Goal: Task Accomplishment & Management: Use online tool/utility

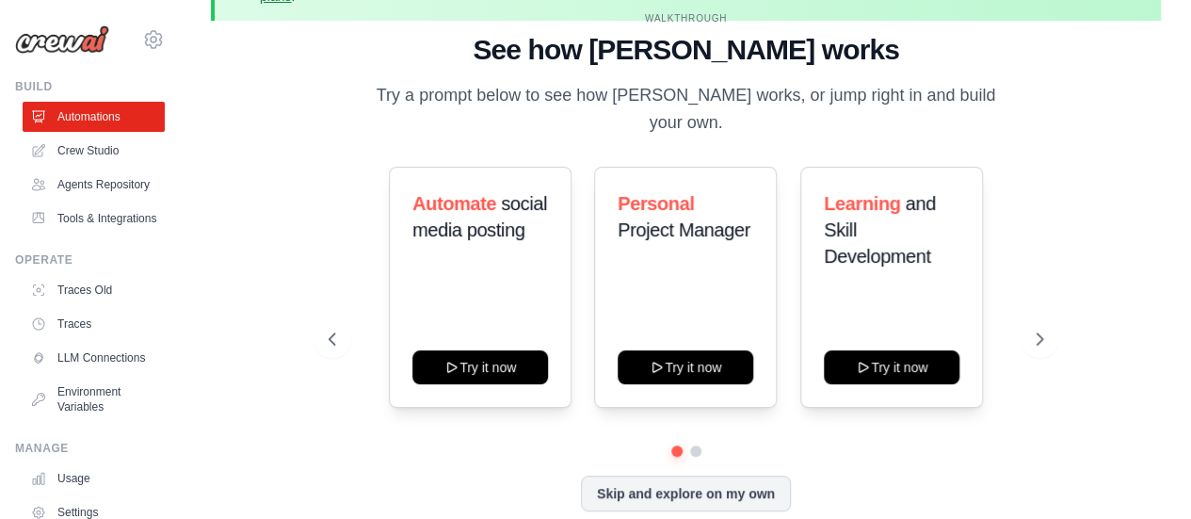
scroll to position [83, 0]
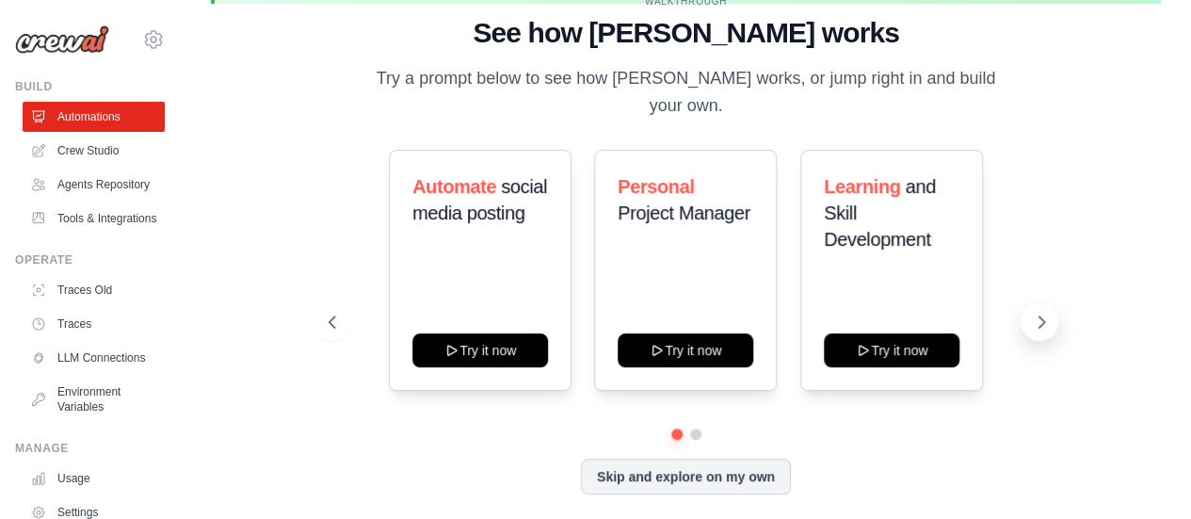
click at [1034, 303] on button at bounding box center [1040, 322] width 38 height 38
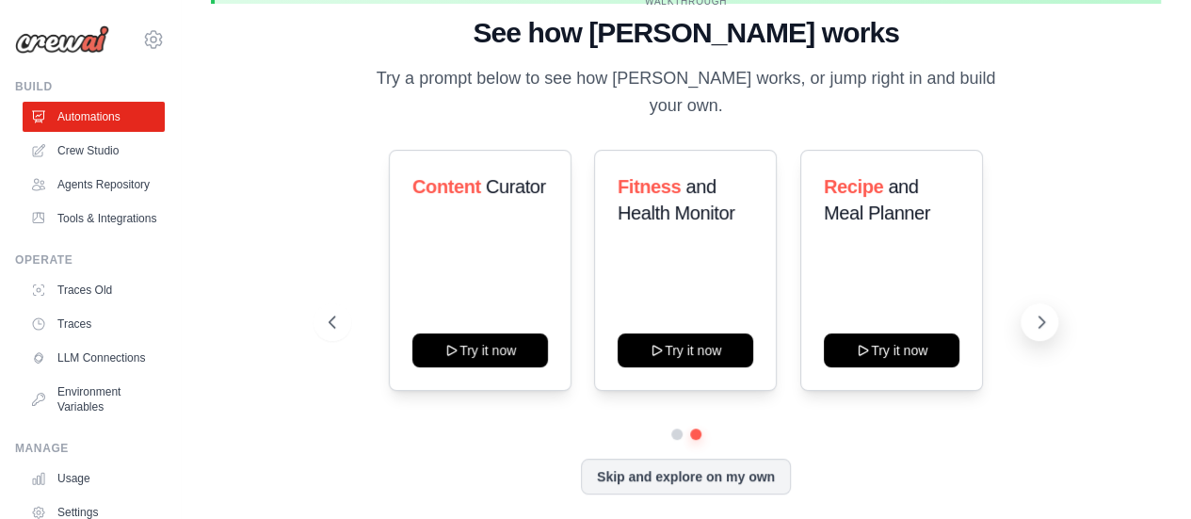
scroll to position [0, 0]
click at [334, 313] on icon at bounding box center [330, 322] width 19 height 19
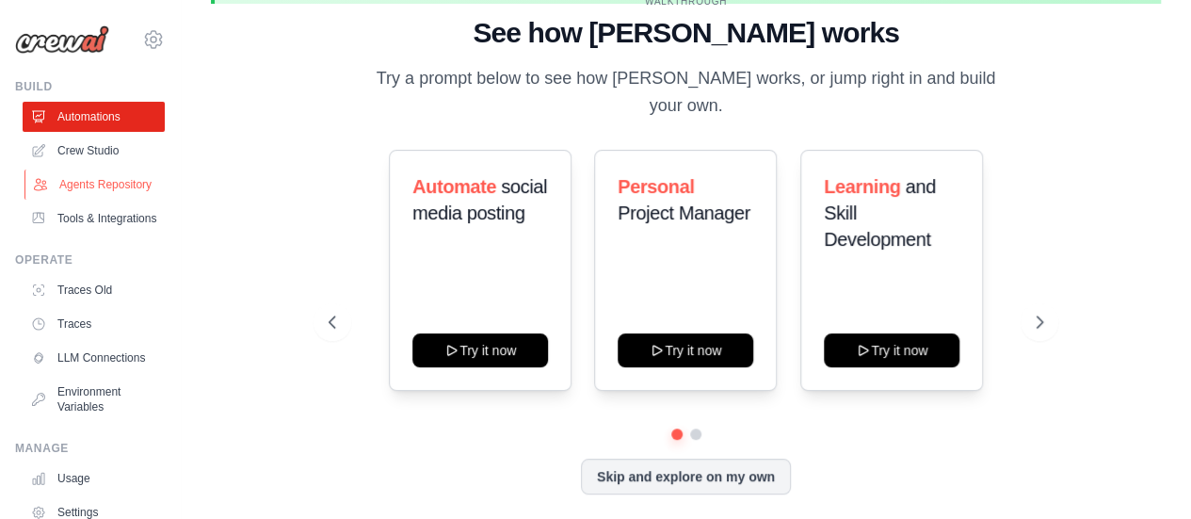
click at [62, 200] on link "Agents Repository" at bounding box center [95, 184] width 142 height 30
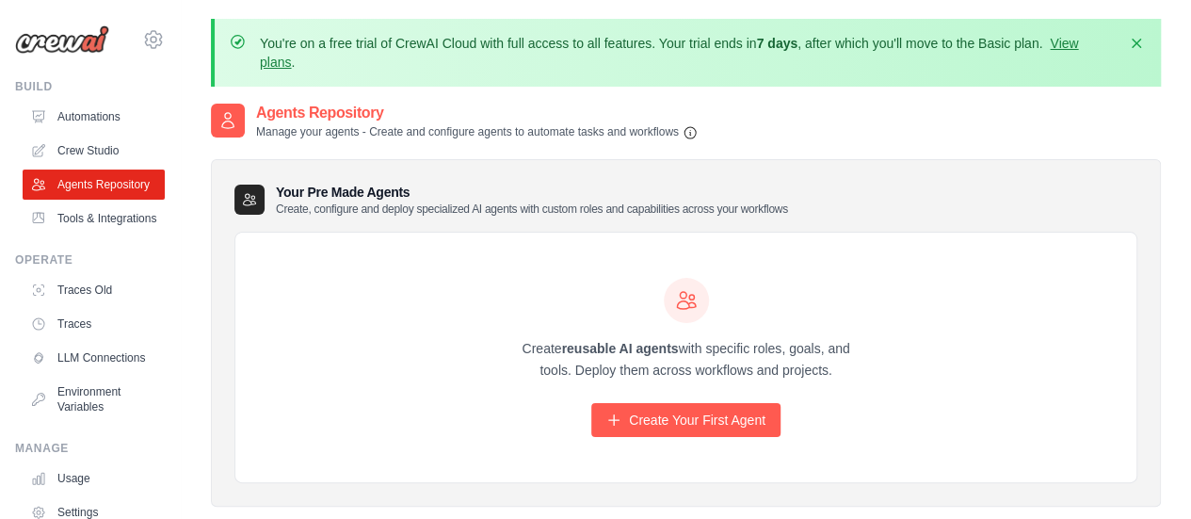
scroll to position [121, 0]
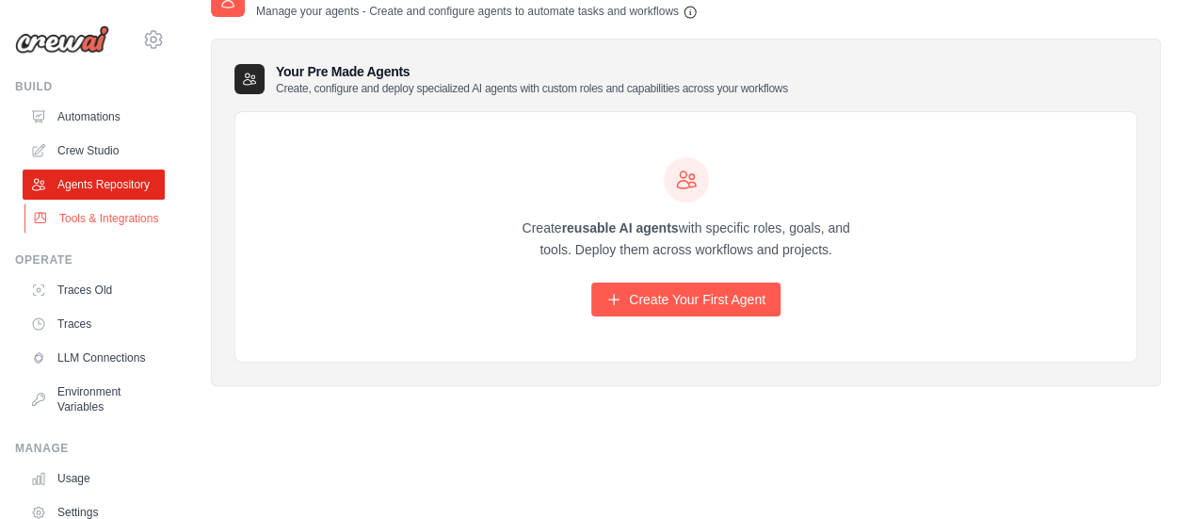
click at [103, 233] on link "Tools & Integrations" at bounding box center [95, 218] width 142 height 30
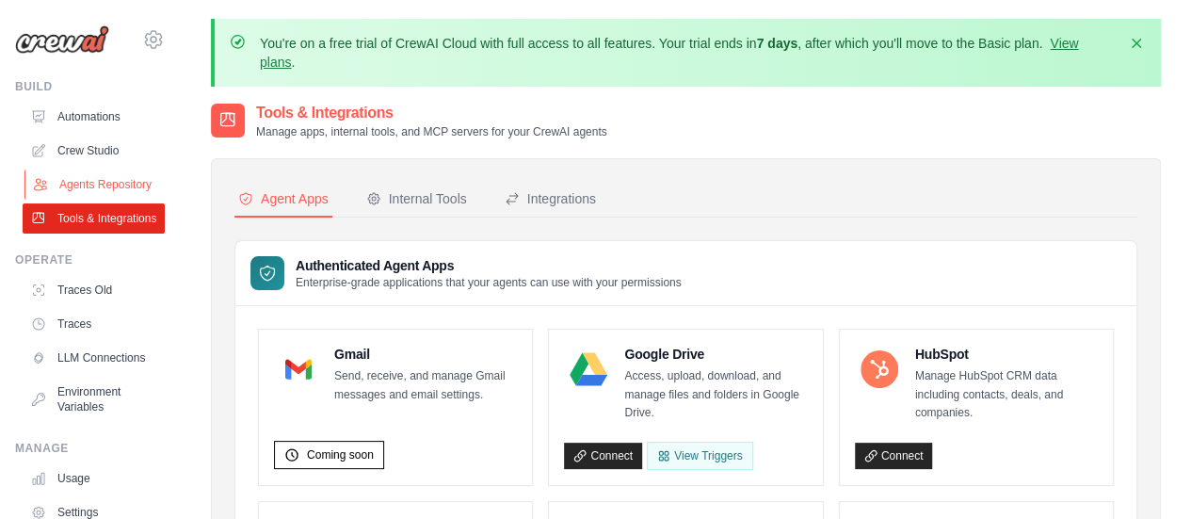
click at [77, 200] on link "Agents Repository" at bounding box center [95, 184] width 142 height 30
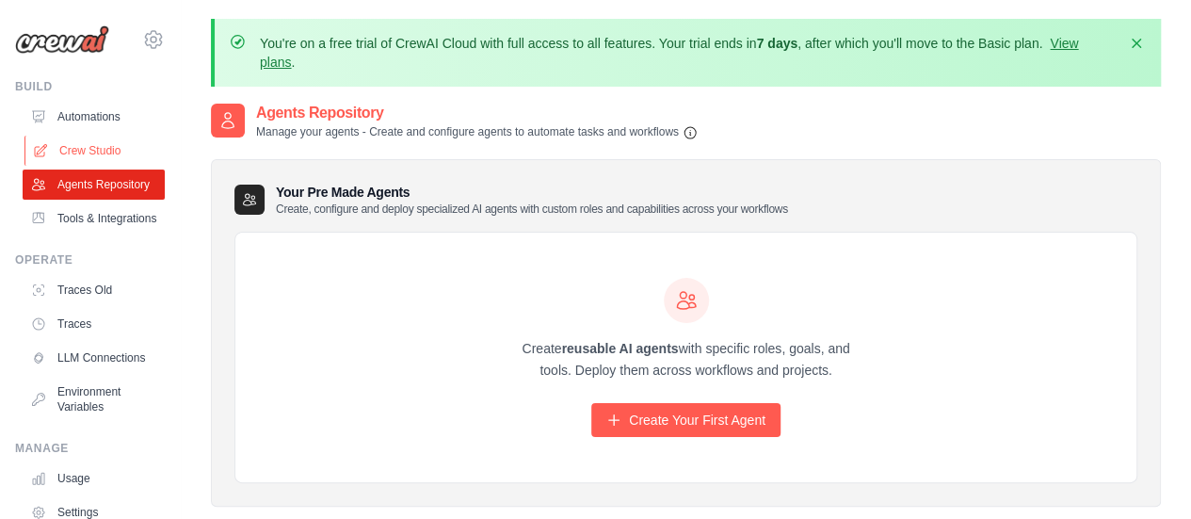
click at [98, 150] on link "Crew Studio" at bounding box center [95, 151] width 142 height 30
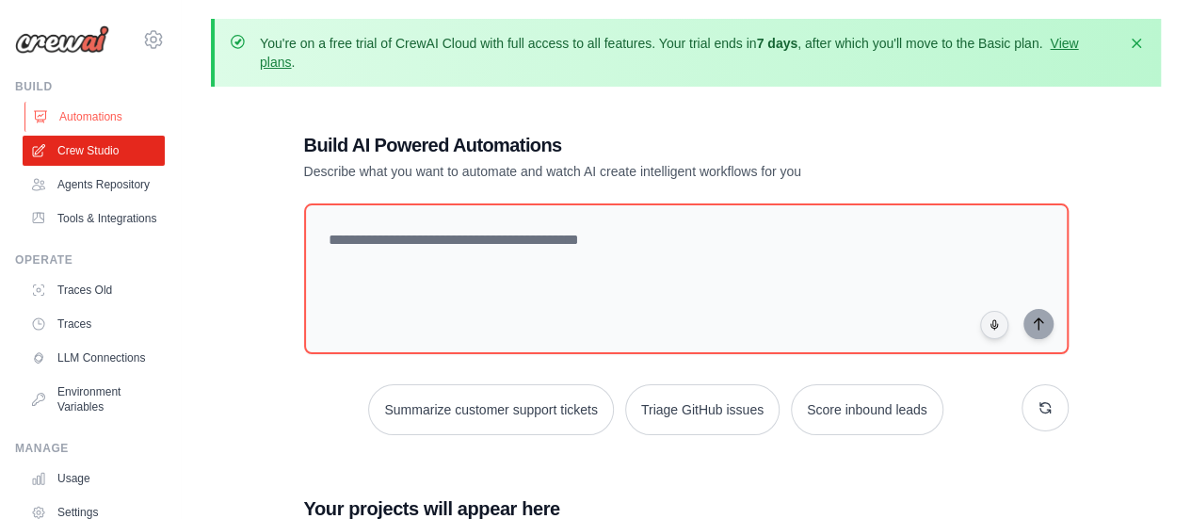
click at [99, 118] on link "Automations" at bounding box center [95, 117] width 142 height 30
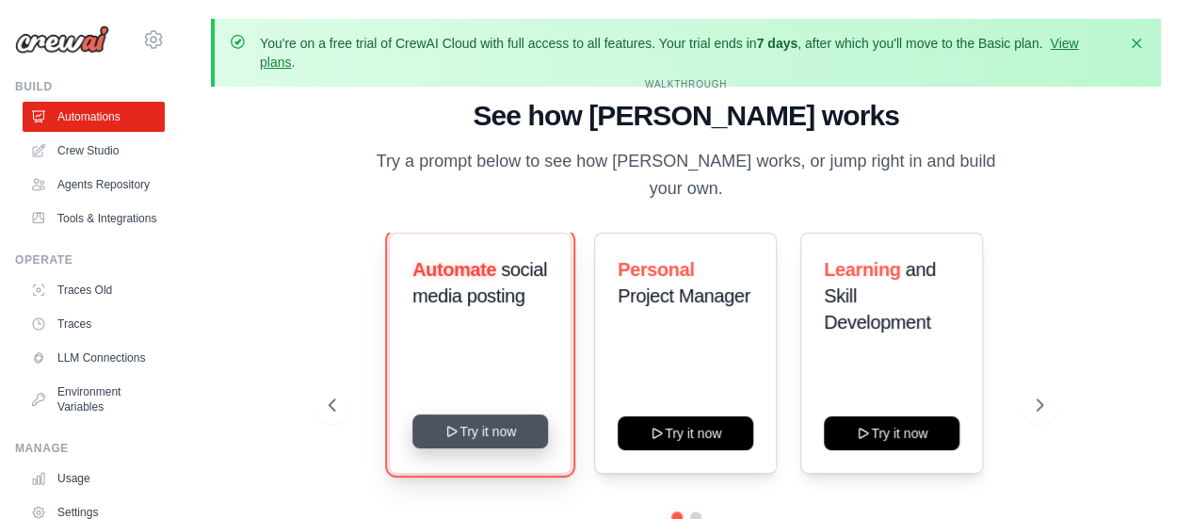
click at [446, 424] on icon at bounding box center [451, 431] width 15 height 15
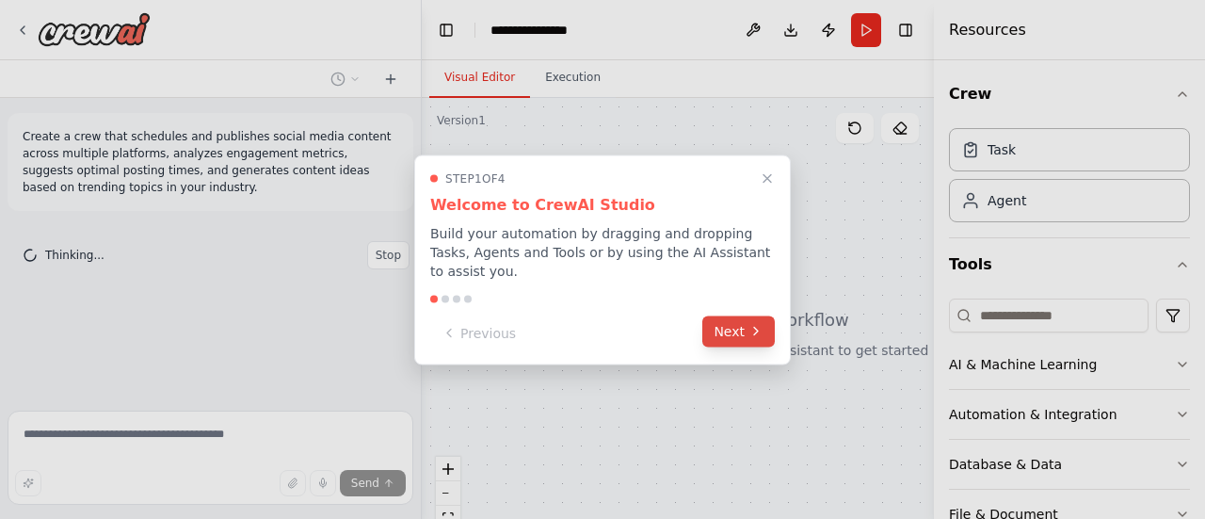
click at [746, 327] on button "Next" at bounding box center [738, 330] width 72 height 31
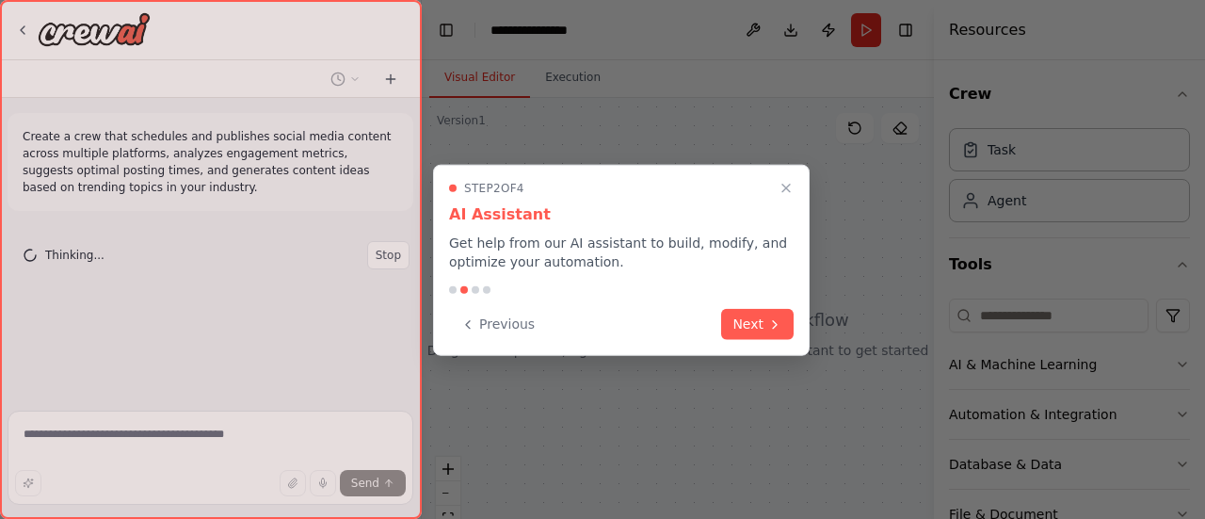
click at [746, 327] on button "Next" at bounding box center [757, 324] width 72 height 31
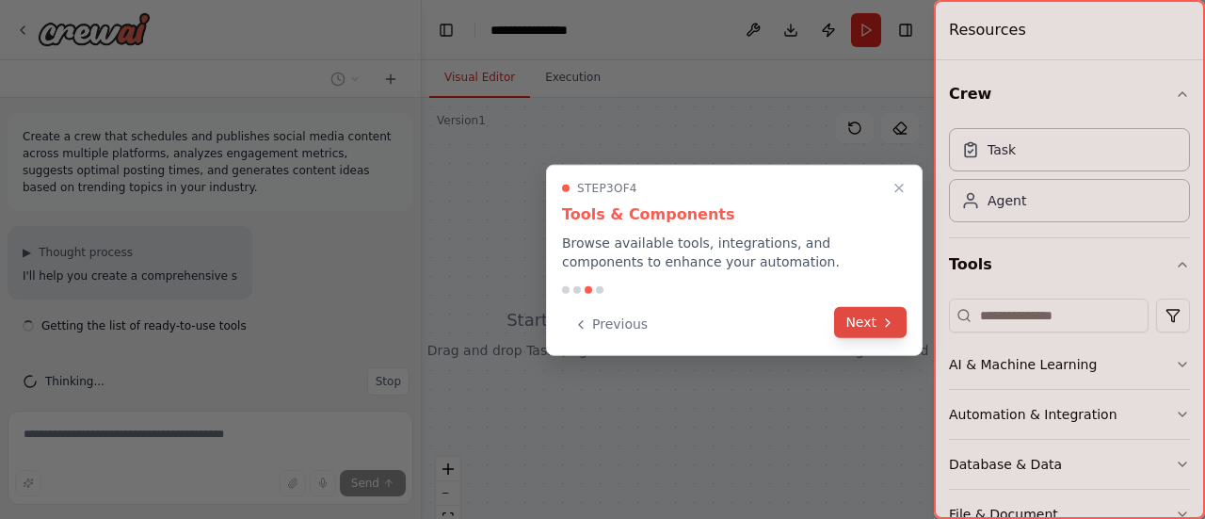
scroll to position [20, 0]
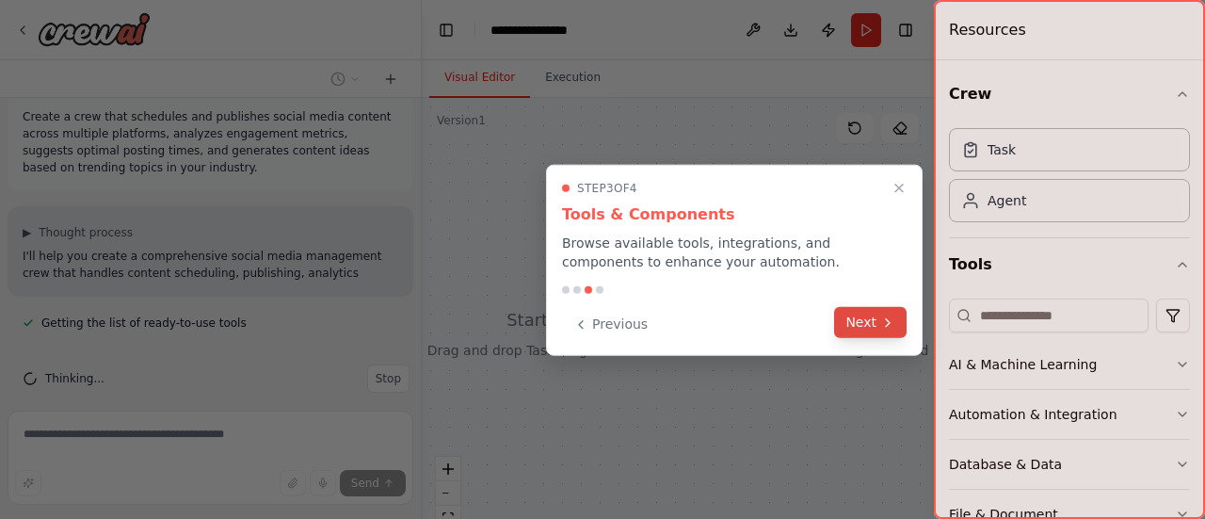
click at [888, 327] on icon at bounding box center [887, 321] width 15 height 15
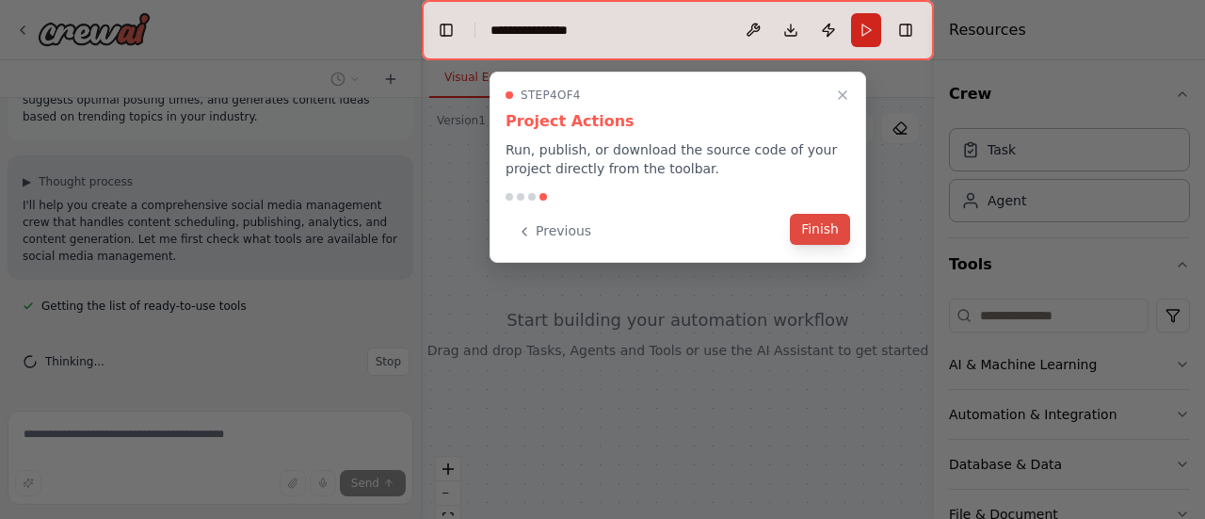
click at [813, 233] on button "Finish" at bounding box center [820, 229] width 60 height 31
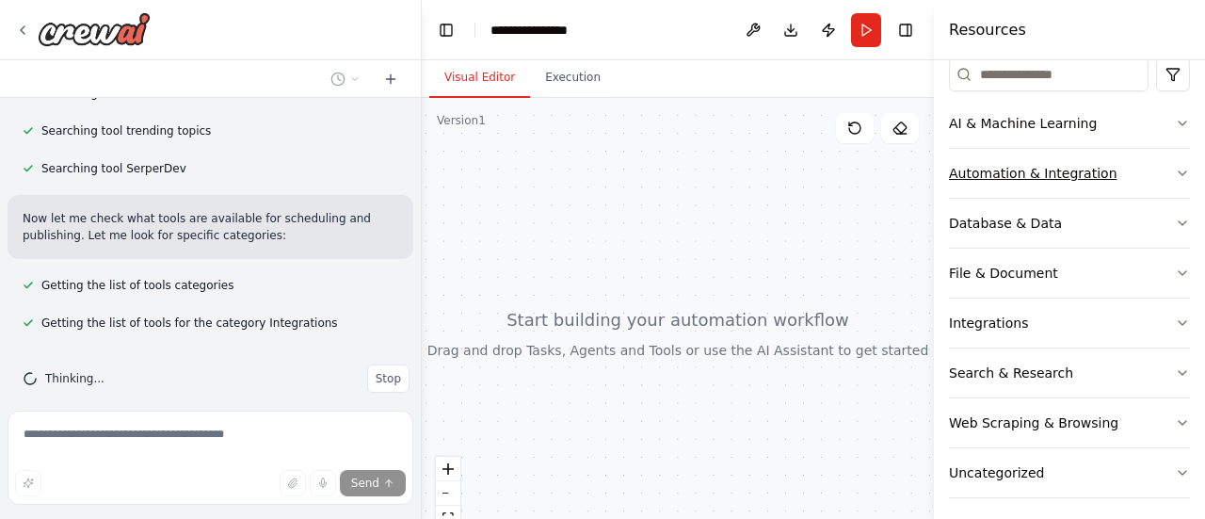
scroll to position [240, 0]
click at [1117, 331] on button "Integrations" at bounding box center [1069, 323] width 241 height 49
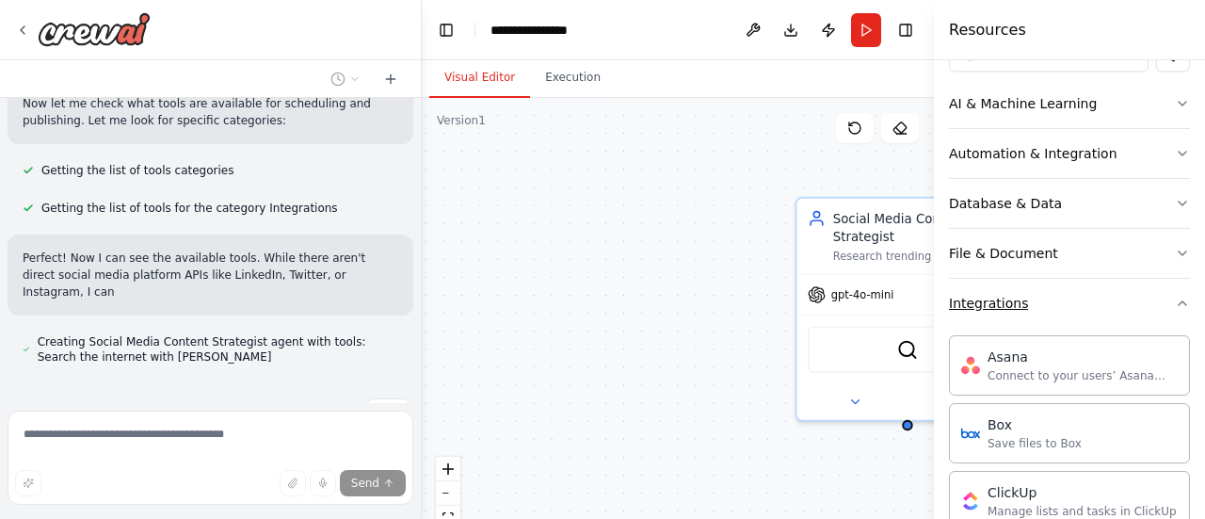
scroll to position [255, 0]
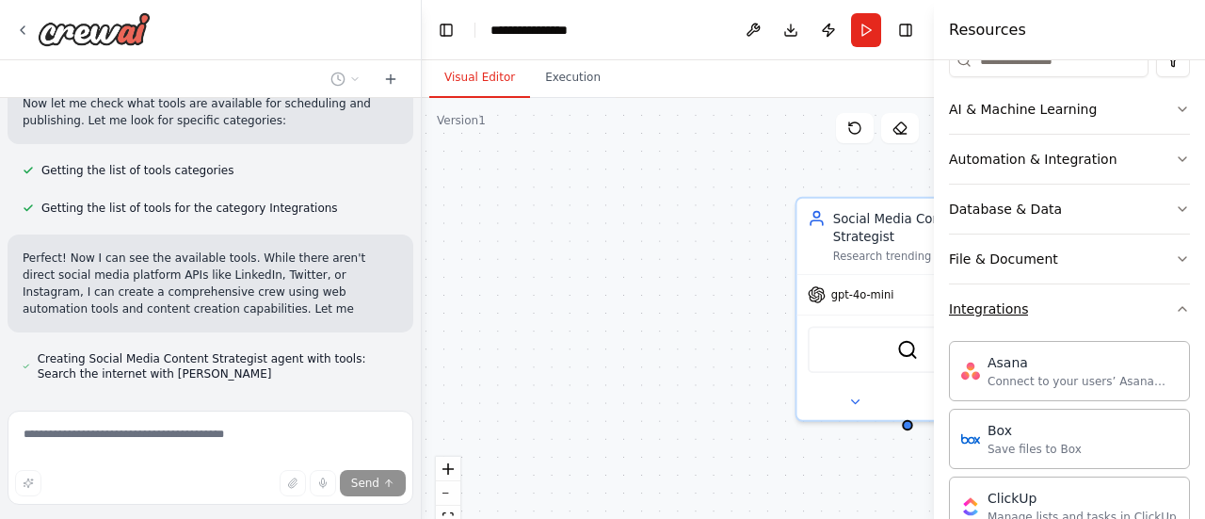
click at [1145, 310] on button "Integrations" at bounding box center [1069, 308] width 241 height 49
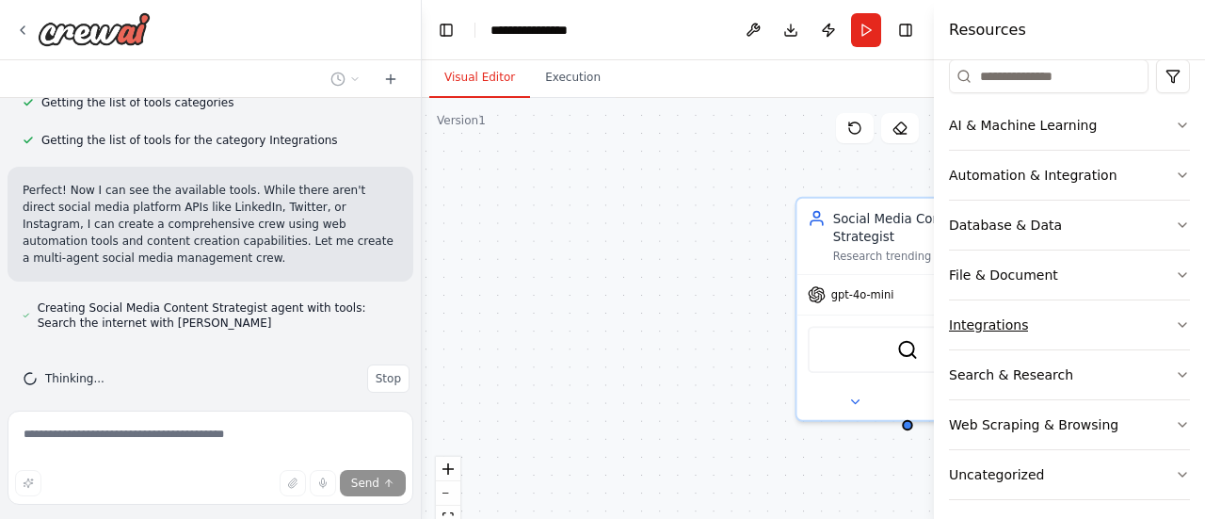
scroll to position [246, 0]
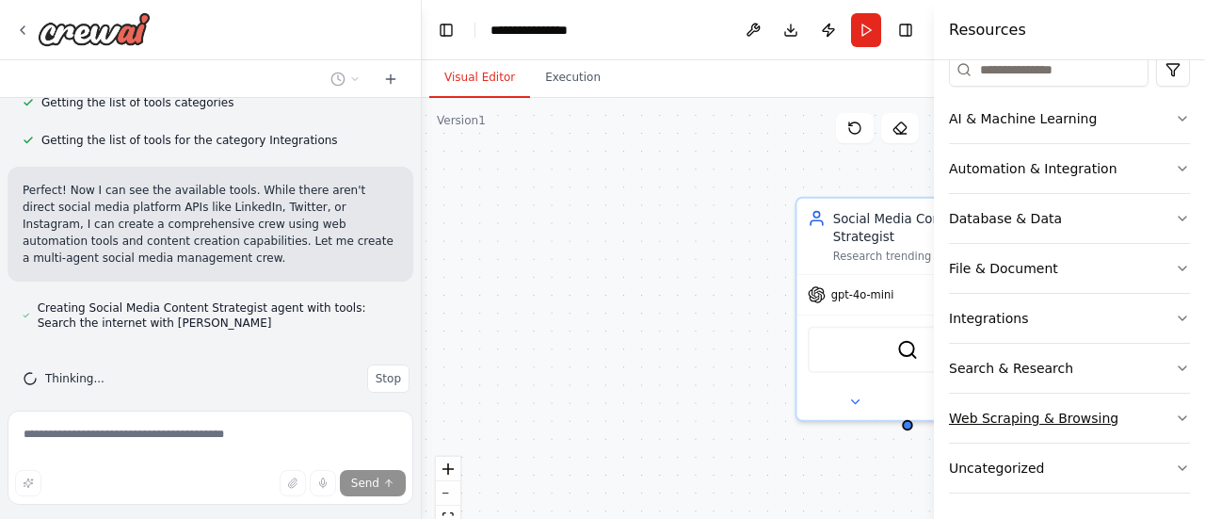
click at [1134, 413] on button "Web Scraping & Browsing" at bounding box center [1069, 418] width 241 height 49
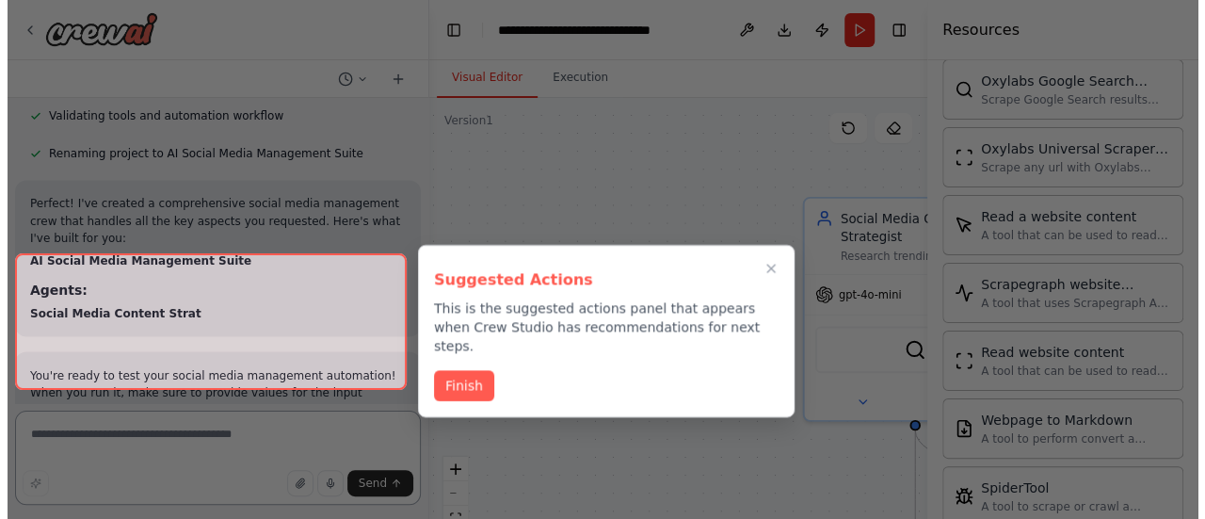
scroll to position [1835, 0]
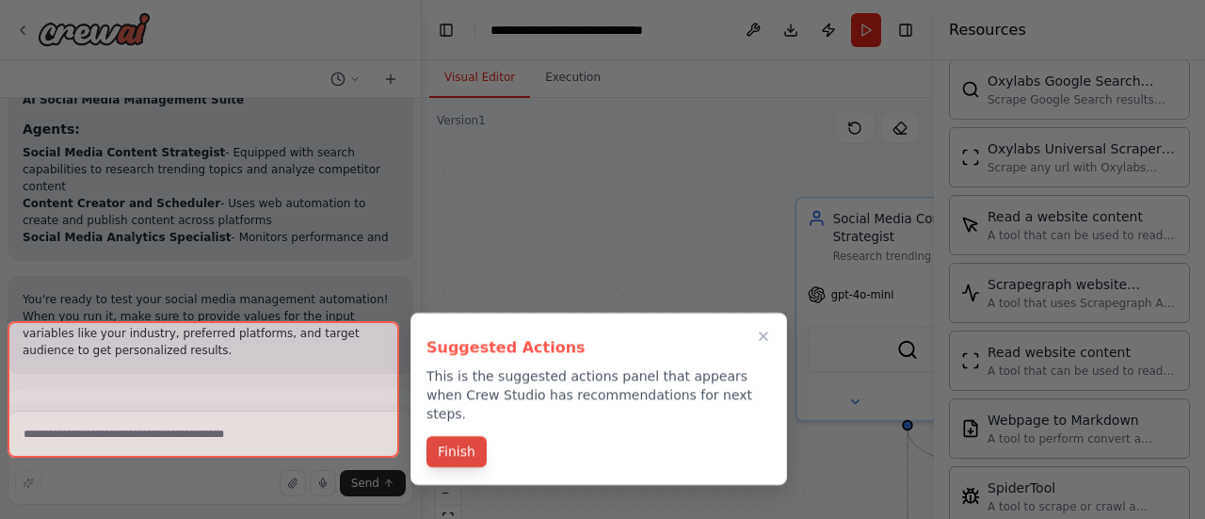
click at [467, 436] on button "Finish" at bounding box center [456, 451] width 60 height 31
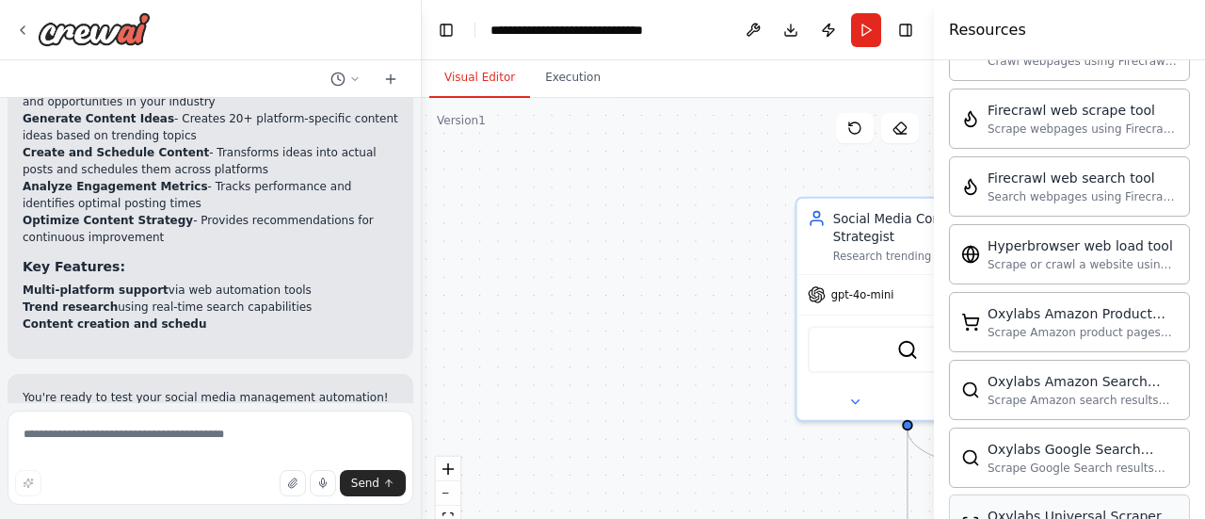
scroll to position [0, 0]
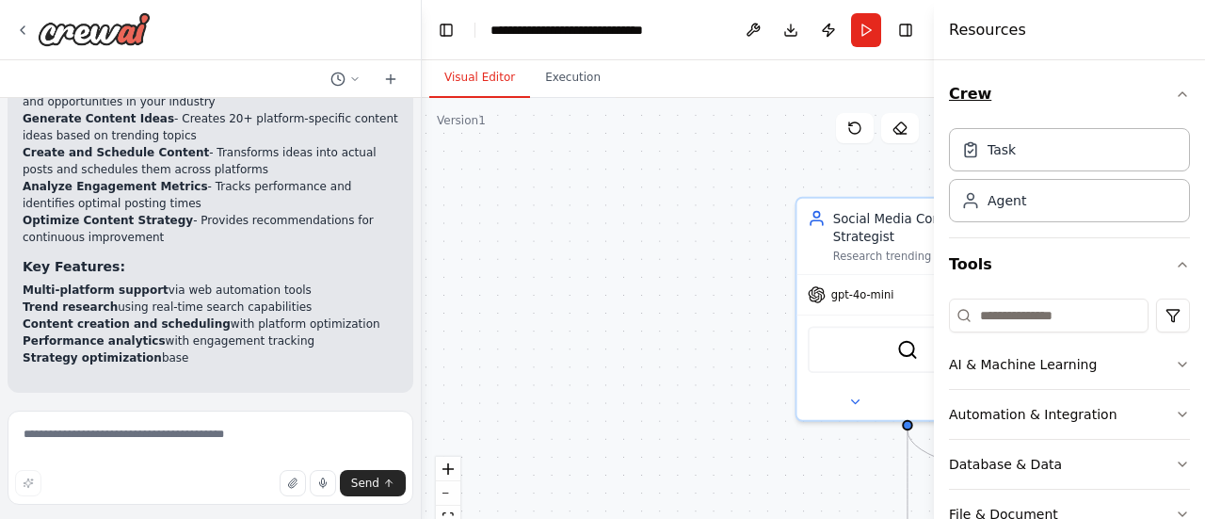
click at [1175, 97] on icon "button" at bounding box center [1182, 94] width 15 height 15
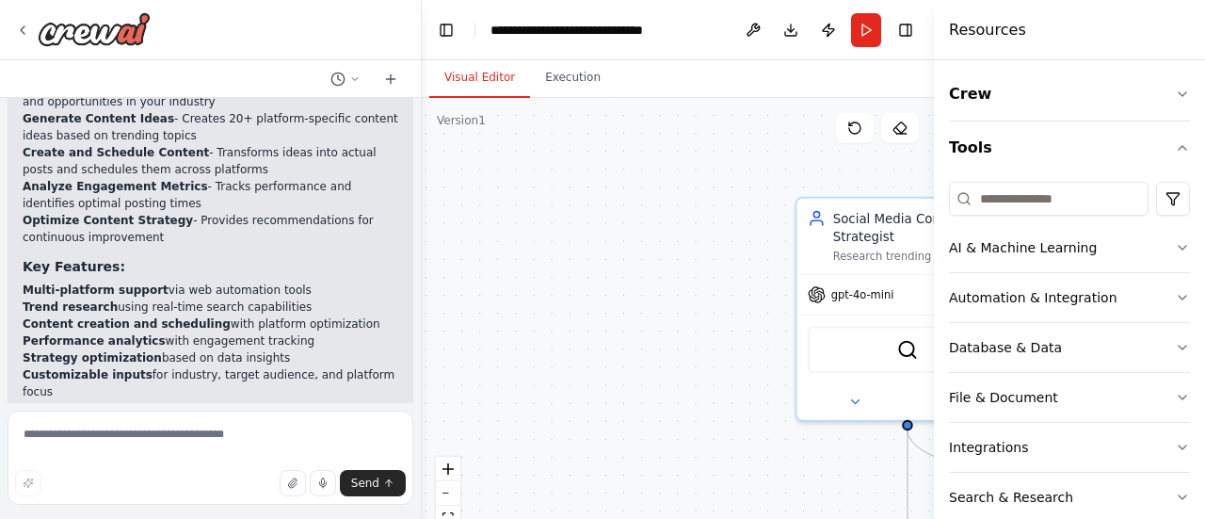
click at [955, 34] on h4 "Resources" at bounding box center [987, 30] width 77 height 23
click at [908, 24] on button "Toggle Right Sidebar" at bounding box center [906, 30] width 26 height 26
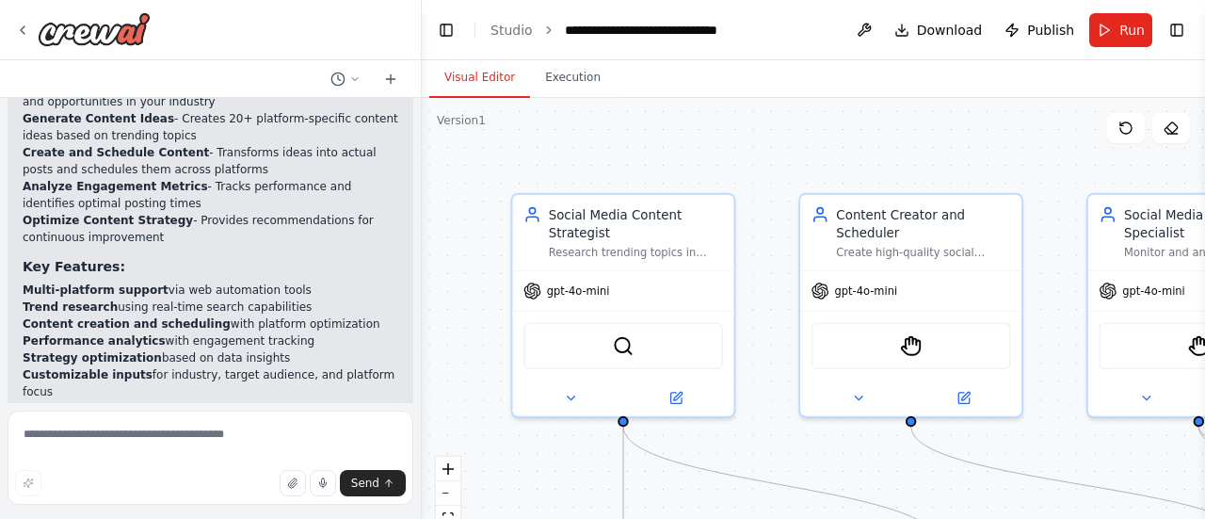
scroll to position [2428, 0]
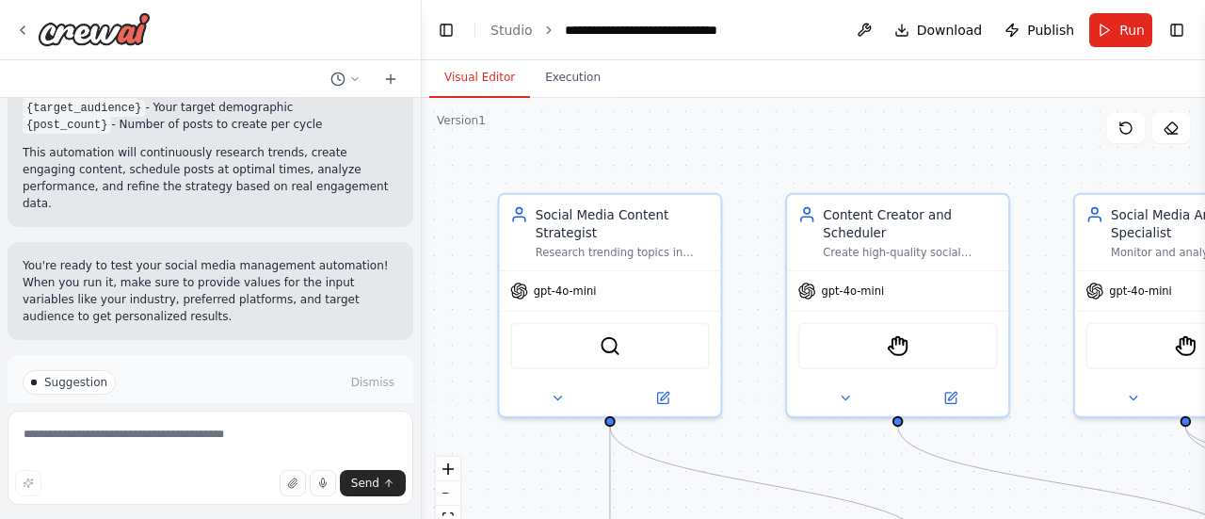
drag, startPoint x: 716, startPoint y: 227, endPoint x: 418, endPoint y: 223, distance: 297.5
click at [418, 223] on div "Create a crew that schedules and publishes social media content across multiple…" at bounding box center [602, 259] width 1205 height 519
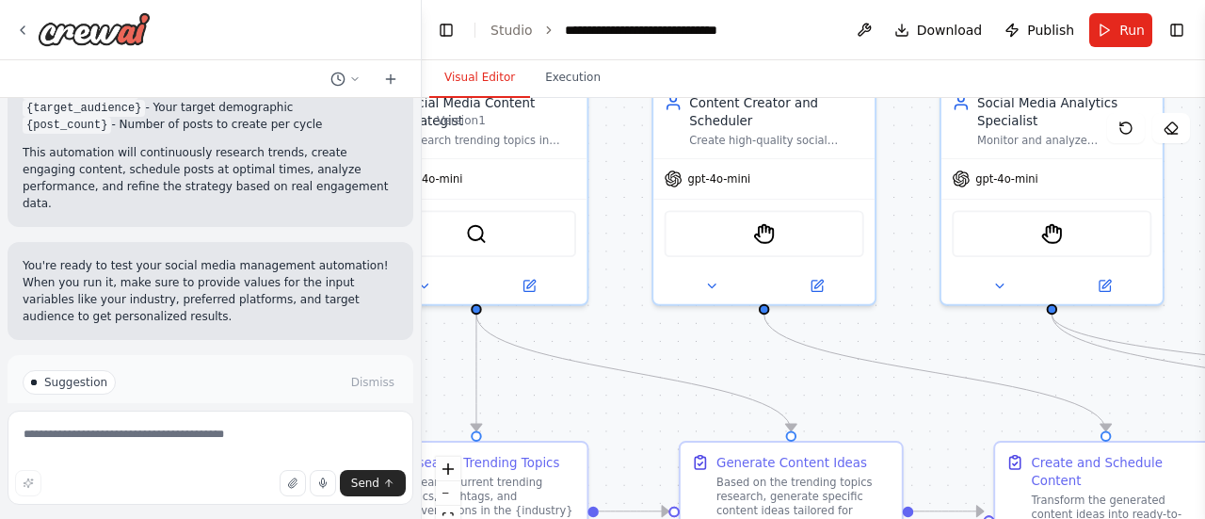
drag, startPoint x: 761, startPoint y: 177, endPoint x: 627, endPoint y: 65, distance: 174.4
click at [627, 65] on div "Visual Editor Execution Version 1 Show Tools Hide Agents .deletable-edge-delete…" at bounding box center [813, 289] width 783 height 459
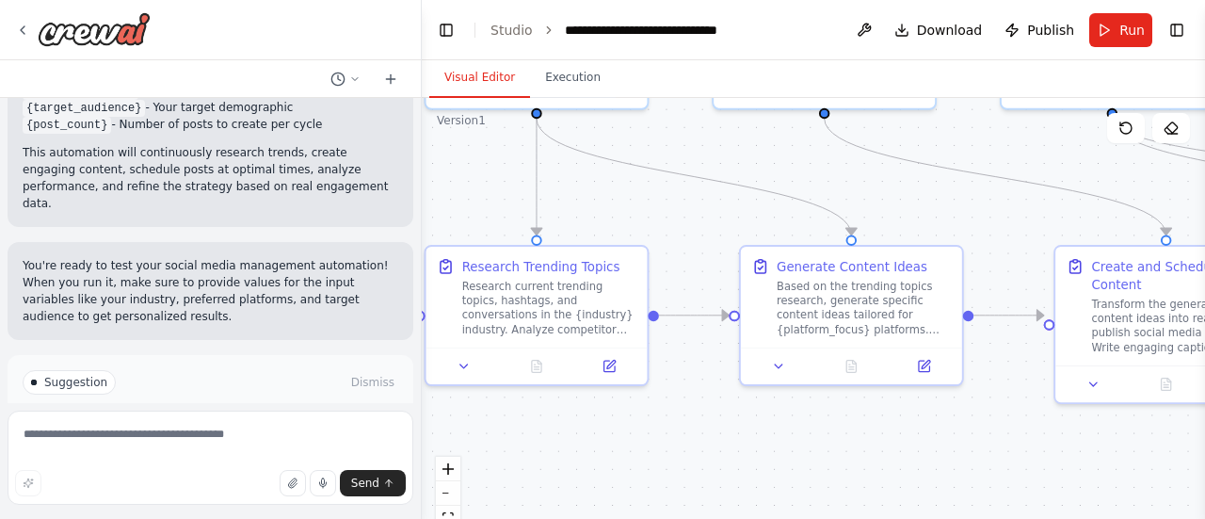
drag, startPoint x: 657, startPoint y: 364, endPoint x: 717, endPoint y: 169, distance: 204.9
click at [717, 169] on div ".deletable-edge-delete-btn { width: 20px; height: 20px; border: 0px solid #ffff…" at bounding box center [813, 333] width 783 height 471
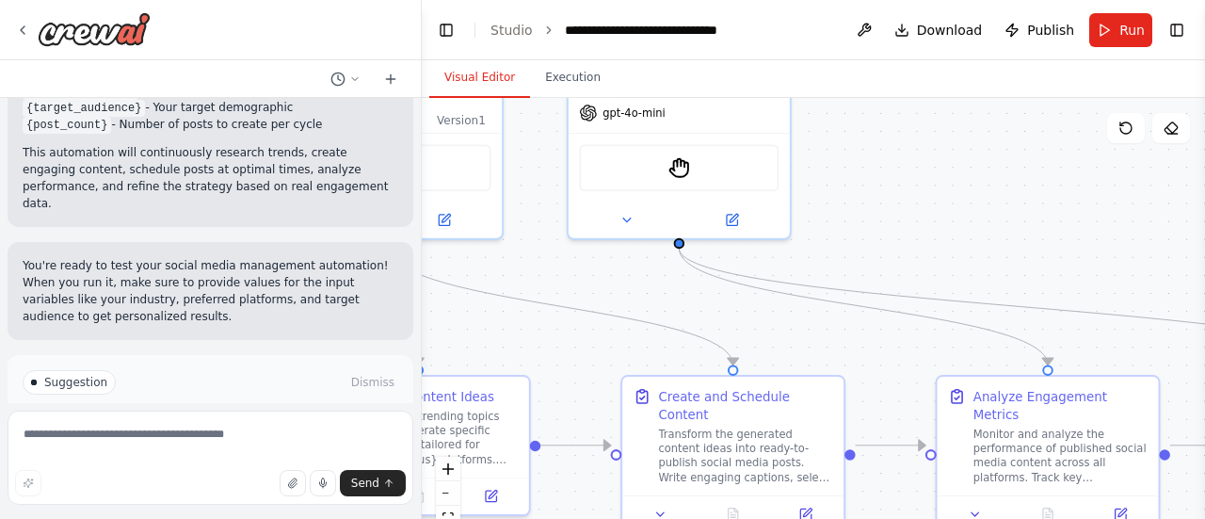
drag, startPoint x: 909, startPoint y: 202, endPoint x: 473, endPoint y: 336, distance: 456.0
click at [473, 336] on div ".deletable-edge-delete-btn { width: 20px; height: 20px; border: 0px solid #ffff…" at bounding box center [813, 333] width 783 height 471
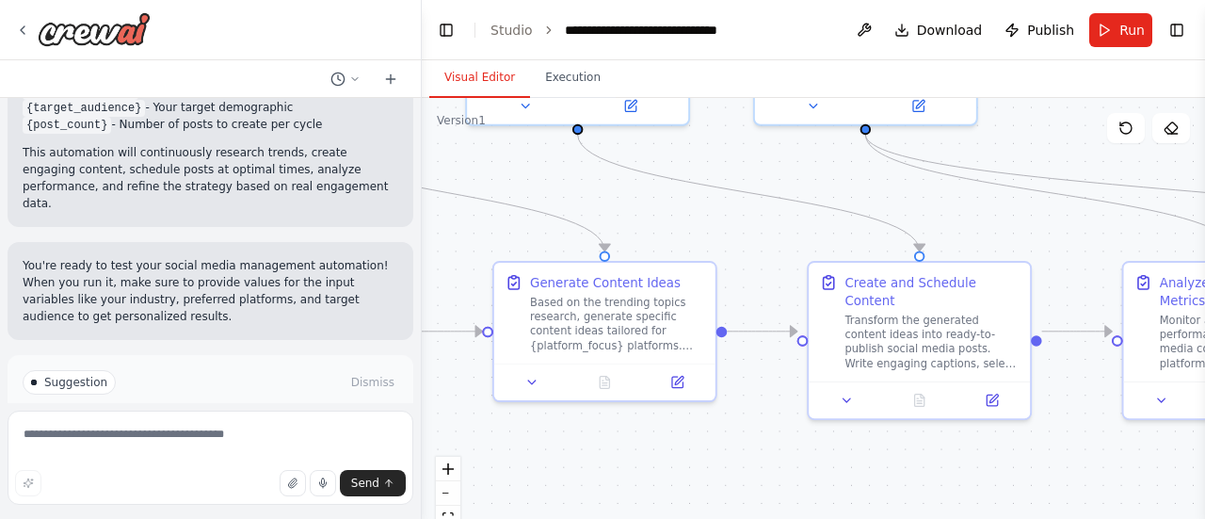
drag, startPoint x: 861, startPoint y: 394, endPoint x: 1051, endPoint y: 277, distance: 222.9
click at [1051, 277] on div ".deletable-edge-delete-btn { width: 20px; height: 20px; border: 0px solid #ffff…" at bounding box center [813, 333] width 783 height 471
click at [276, 447] on button "Run Automation" at bounding box center [211, 462] width 376 height 30
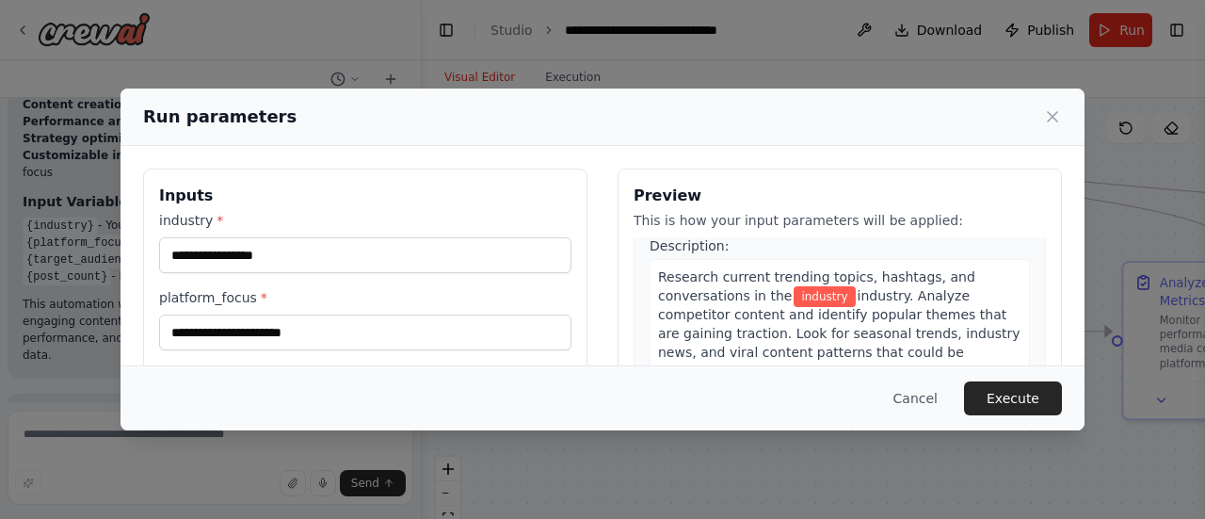
scroll to position [52, 0]
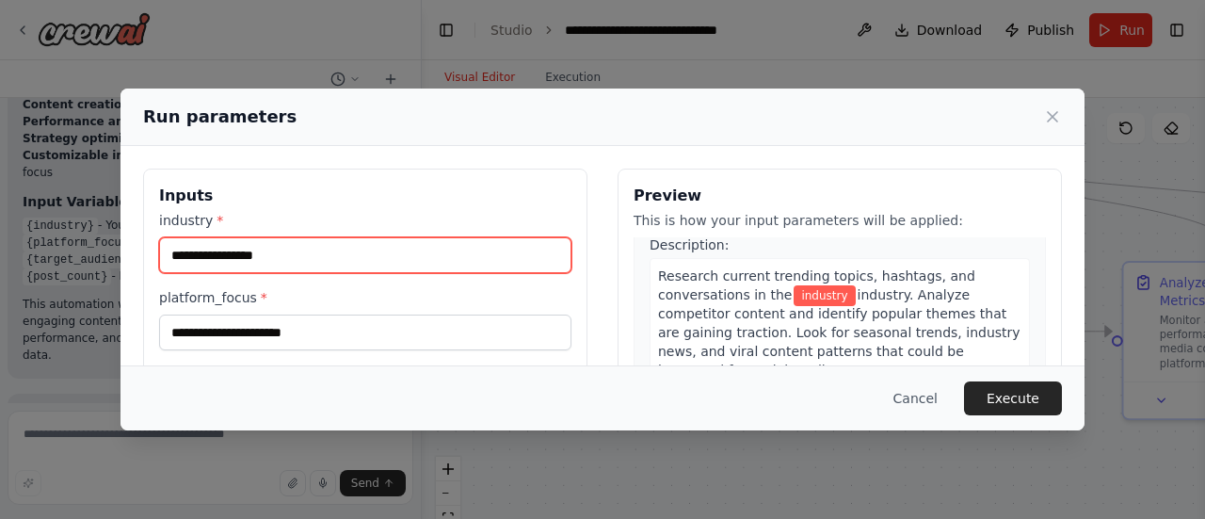
click at [497, 244] on input "industry *" at bounding box center [365, 255] width 412 height 36
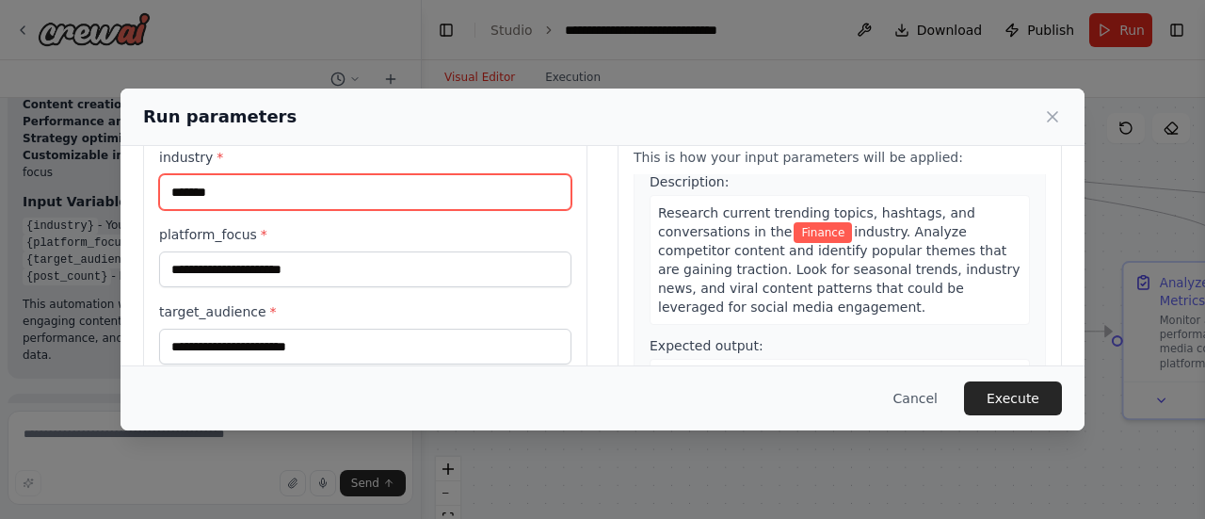
scroll to position [65, 0]
type input "*******"
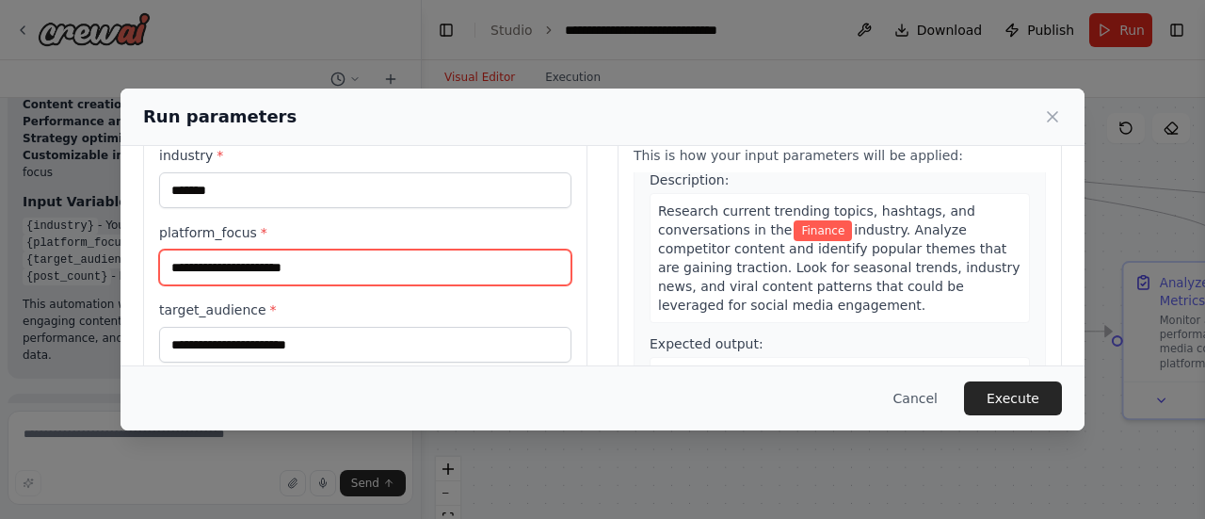
click at [411, 270] on input "platform_focus *" at bounding box center [365, 267] width 412 height 36
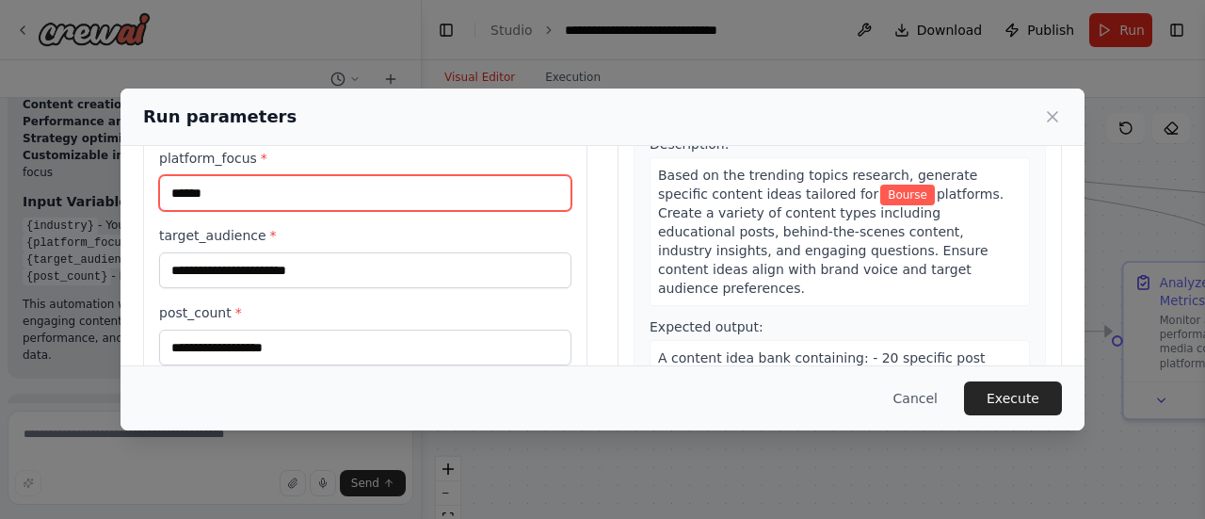
scroll to position [140, 0]
type input "******"
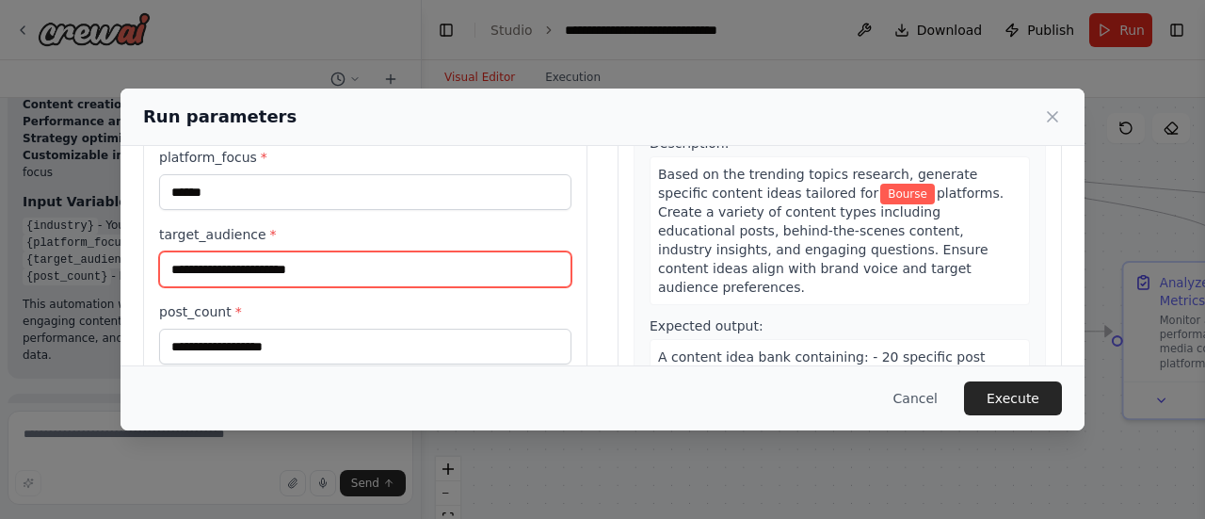
click at [414, 277] on input "target_audience *" at bounding box center [365, 269] width 412 height 36
type input "*"
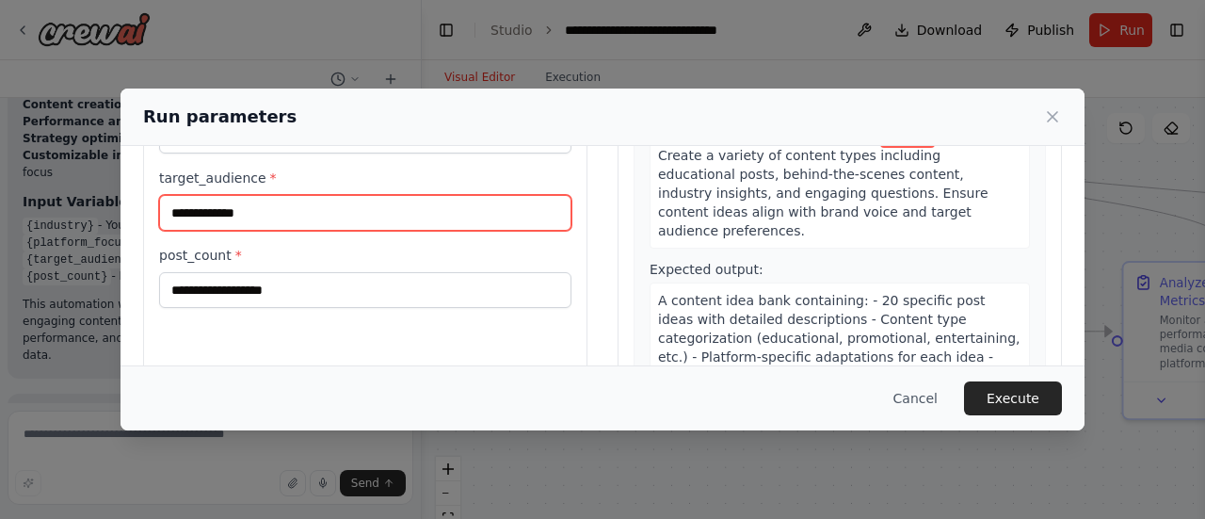
scroll to position [206, 0]
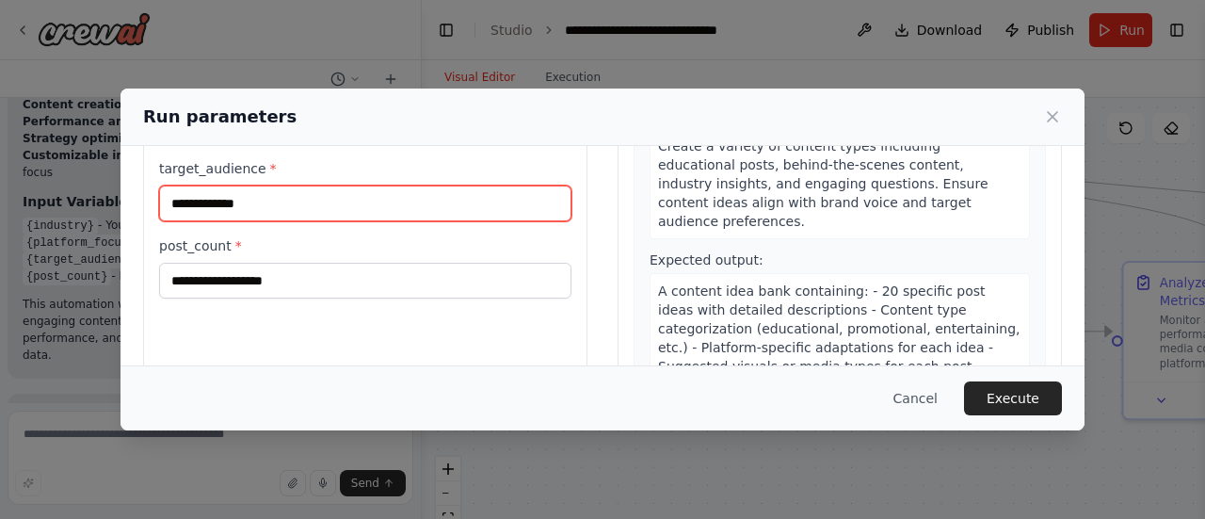
type input "**********"
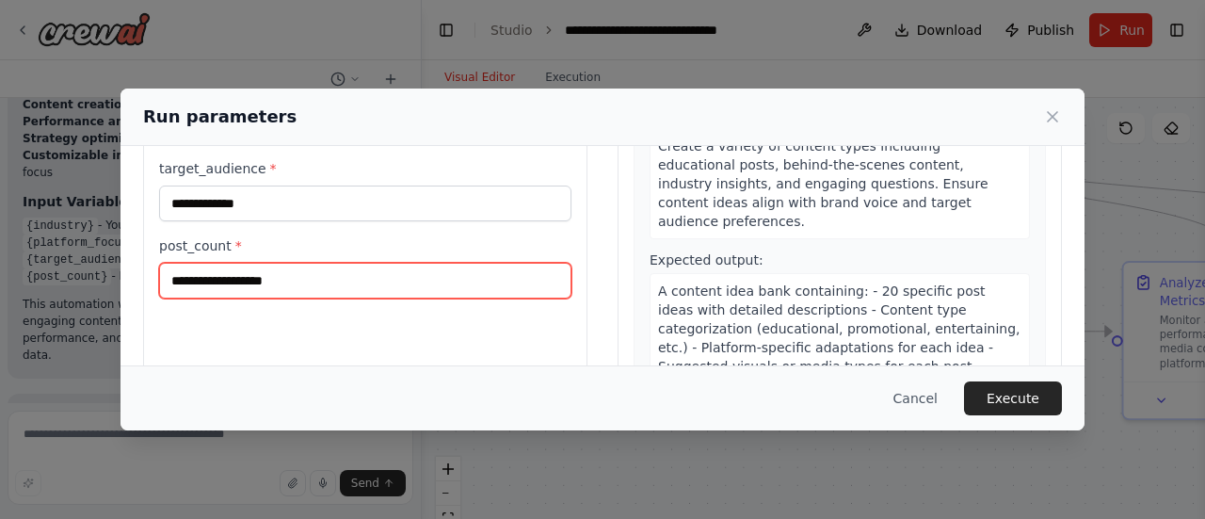
click at [414, 277] on input "post_count *" at bounding box center [365, 281] width 412 height 36
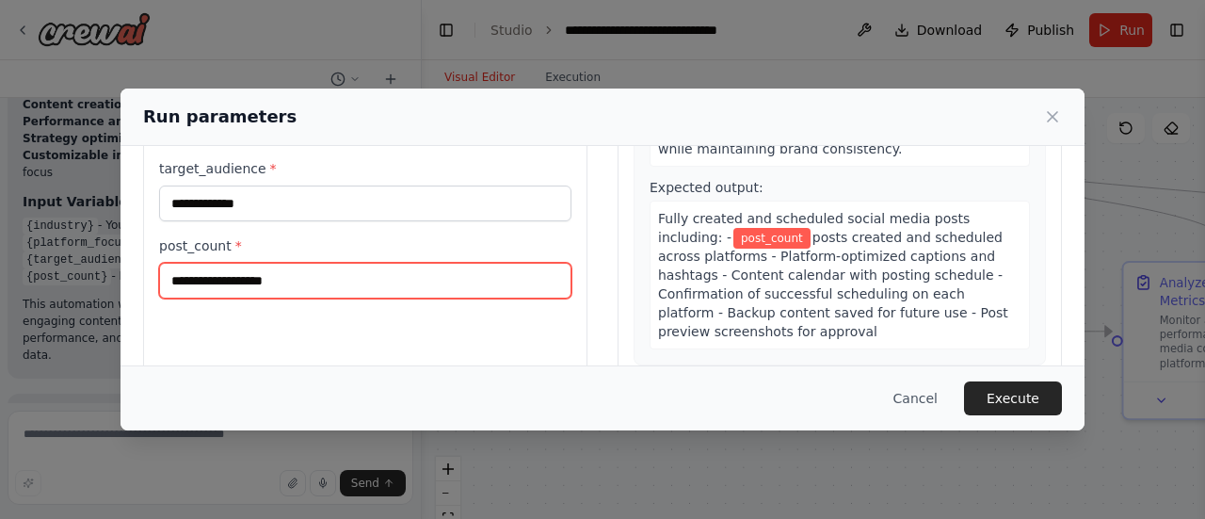
scroll to position [898, 0]
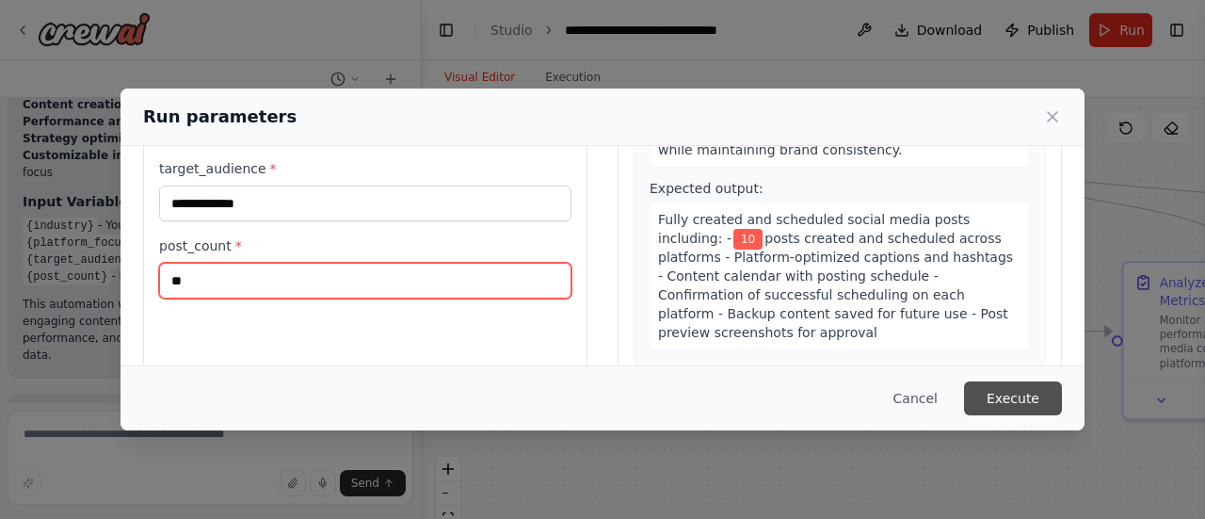
type input "**"
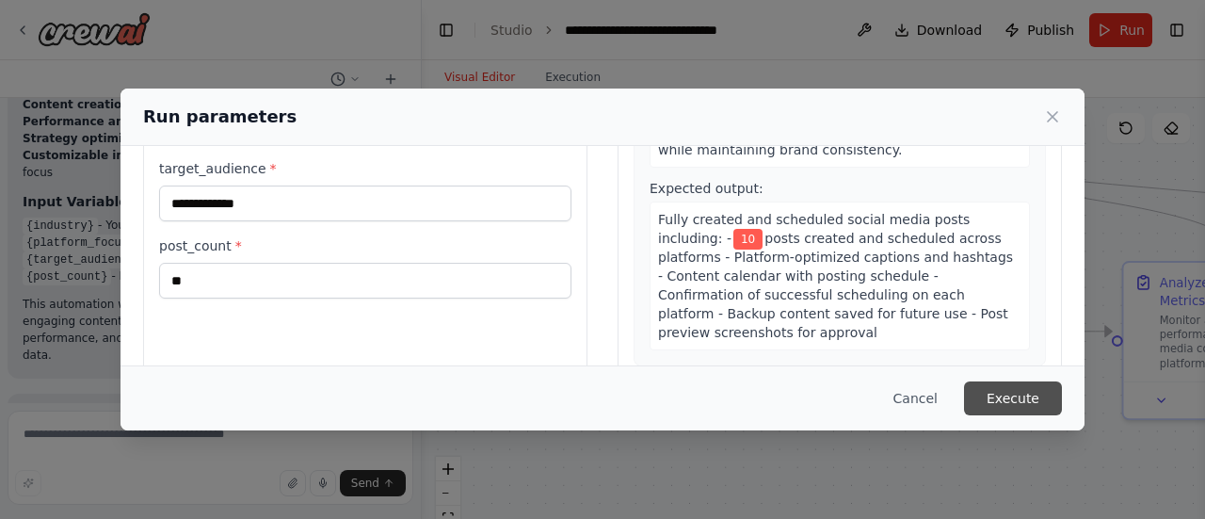
click at [1028, 390] on button "Execute" at bounding box center [1013, 398] width 98 height 34
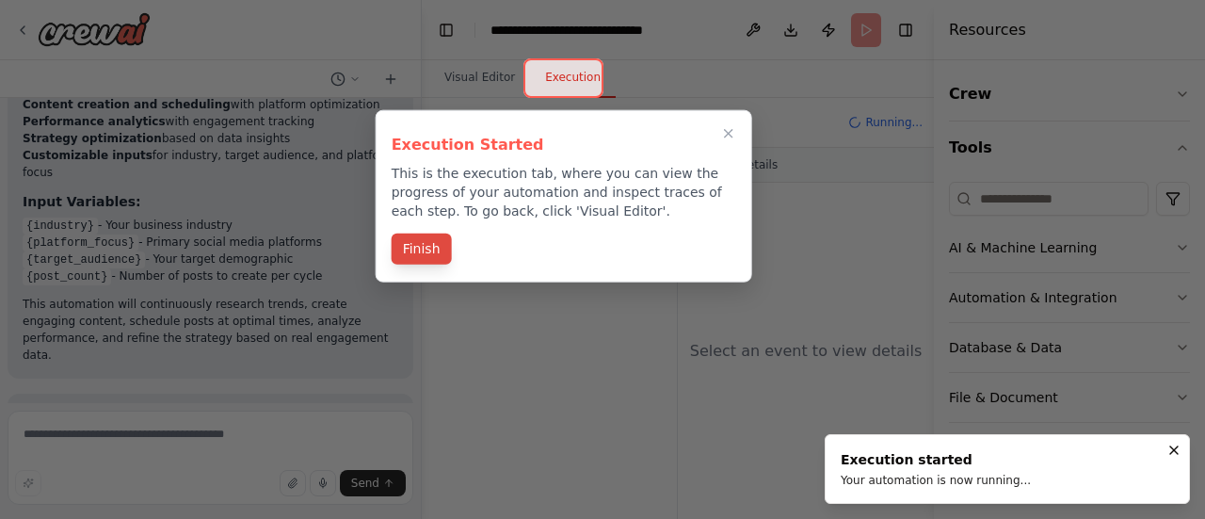
click at [433, 263] on button "Finish" at bounding box center [422, 248] width 60 height 31
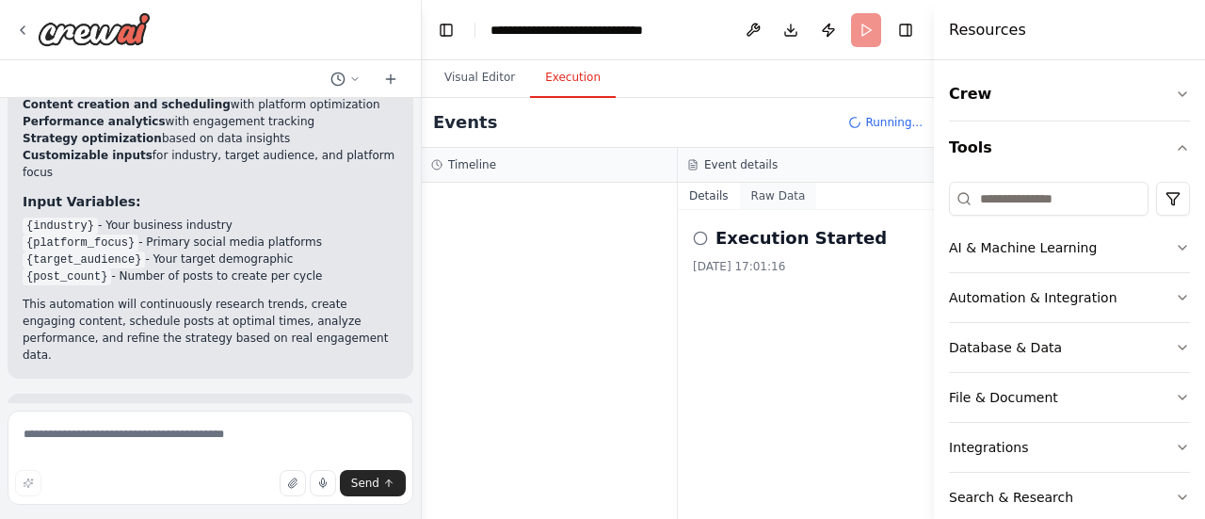
click at [773, 204] on button "Raw Data" at bounding box center [778, 196] width 77 height 26
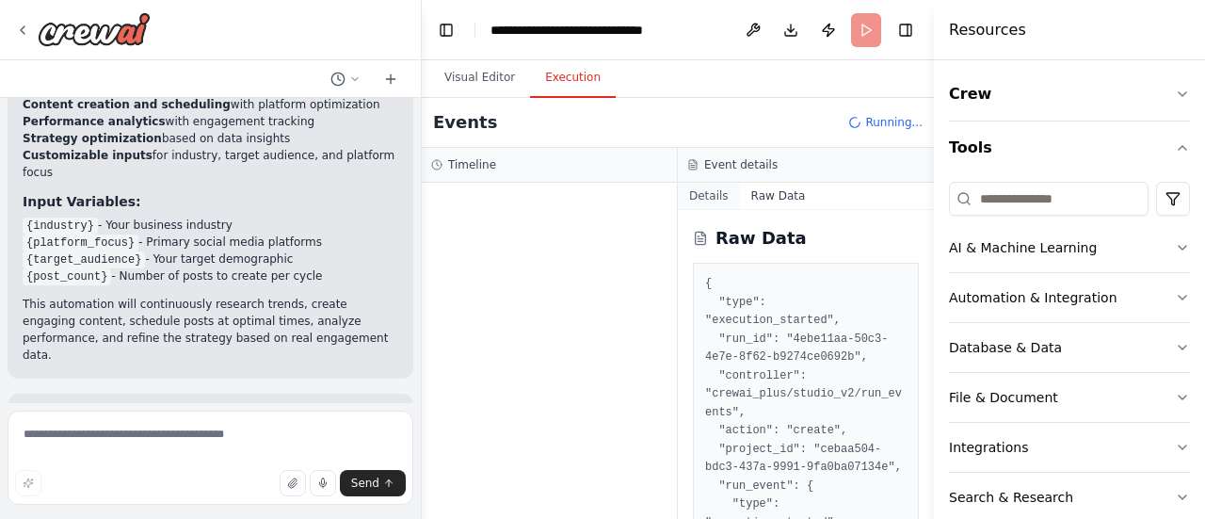
click at [706, 196] on button "Details" at bounding box center [709, 196] width 62 height 26
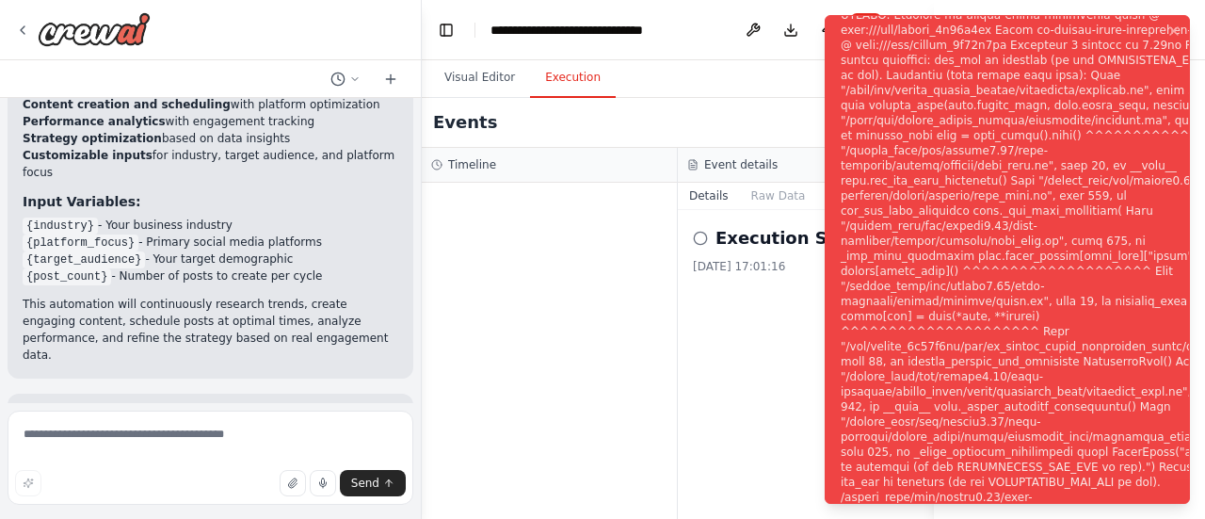
scroll to position [2428, 0]
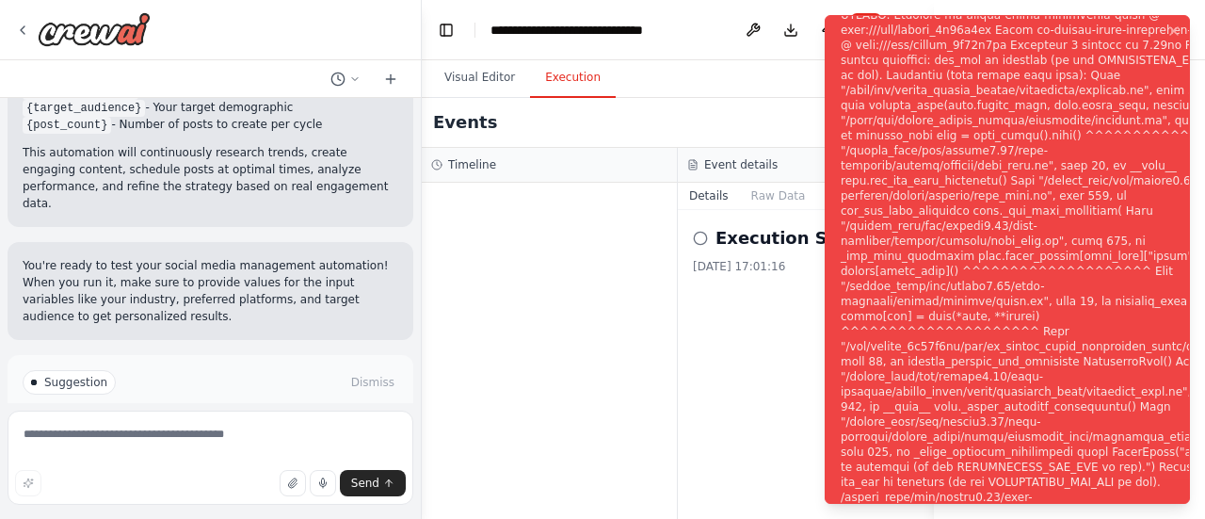
click at [223, 447] on button "Help fix error" at bounding box center [211, 462] width 376 height 30
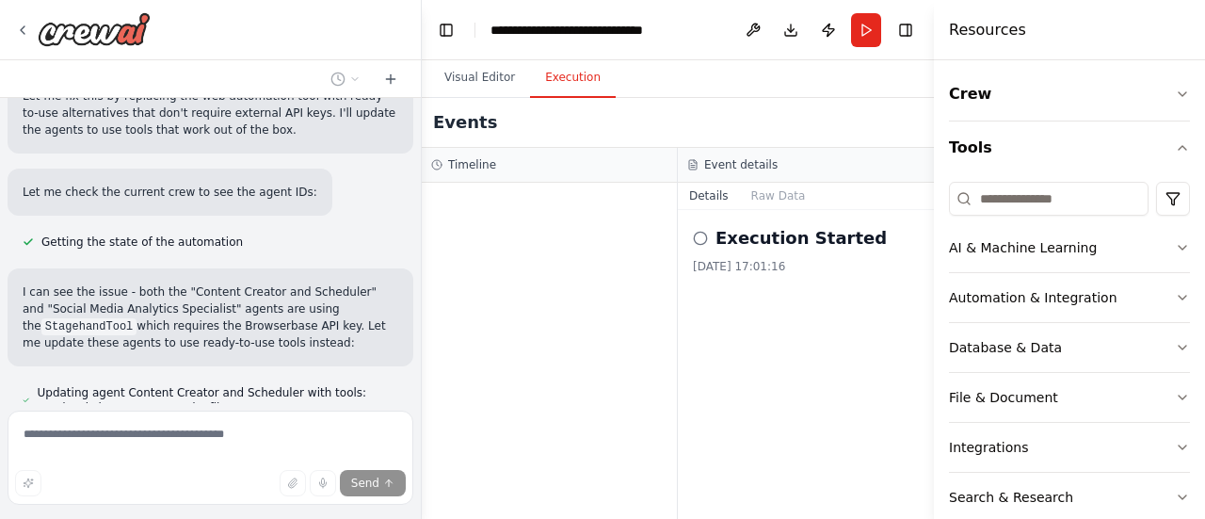
scroll to position [2846, 0]
